Goal: Task Accomplishment & Management: Use online tool/utility

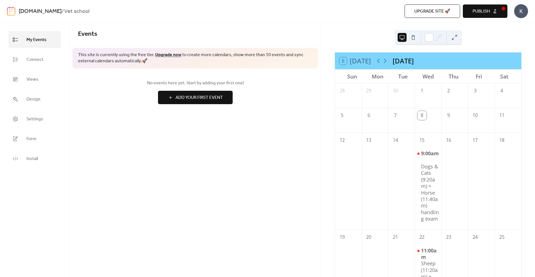
click at [502, 8] on button "Publish" at bounding box center [485, 10] width 45 height 13
click at [35, 55] on span "Connect" at bounding box center [34, 59] width 17 height 9
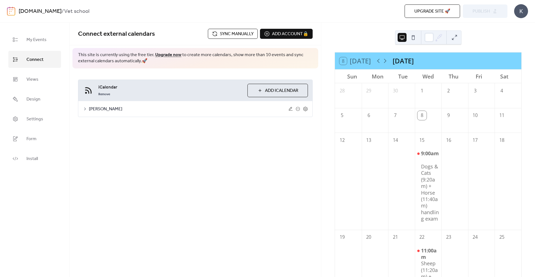
click at [242, 35] on span "Sync manually" at bounding box center [237, 34] width 34 height 7
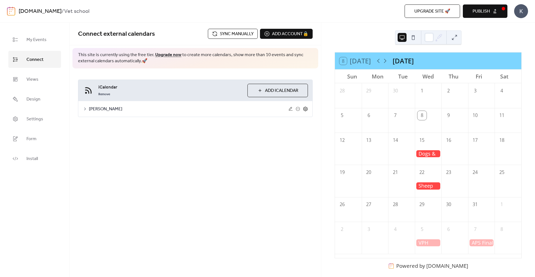
click at [306, 107] on icon at bounding box center [305, 109] width 4 height 4
click at [120, 125] on button "Categories" at bounding box center [125, 124] width 31 height 14
click at [99, 125] on button "Settings" at bounding box center [97, 124] width 26 height 14
click at [499, 11] on button "Publish" at bounding box center [485, 10] width 45 height 13
